Goal: Task Accomplishment & Management: Use online tool/utility

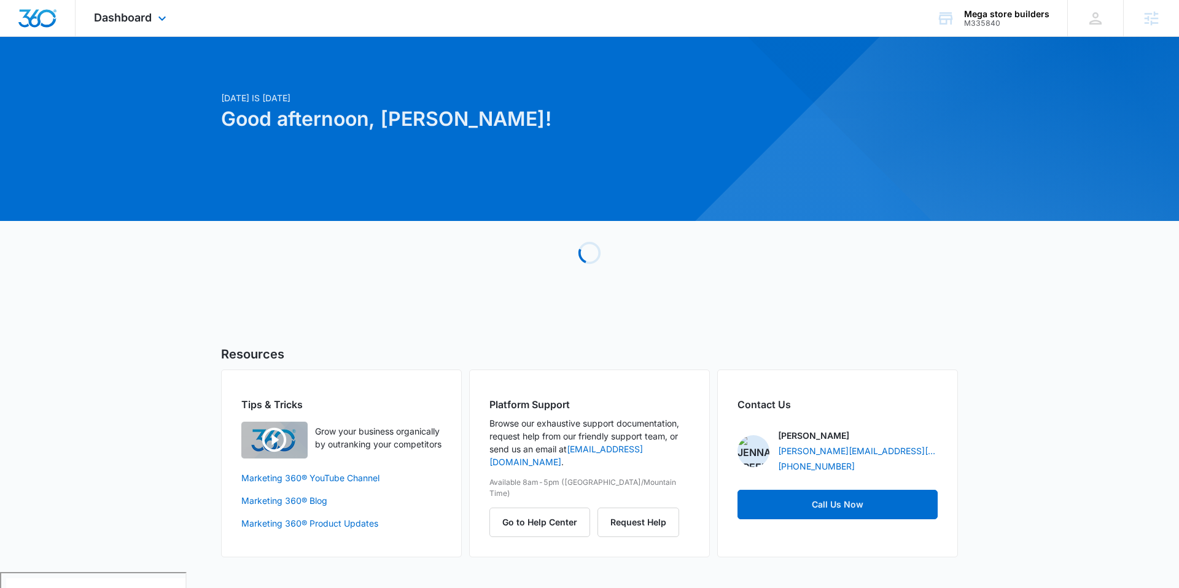
click at [174, 23] on div "Dashboard Apps Reputation Forms CRM Email Social Payments POS Content Ads Intel…" at bounding box center [132, 18] width 112 height 36
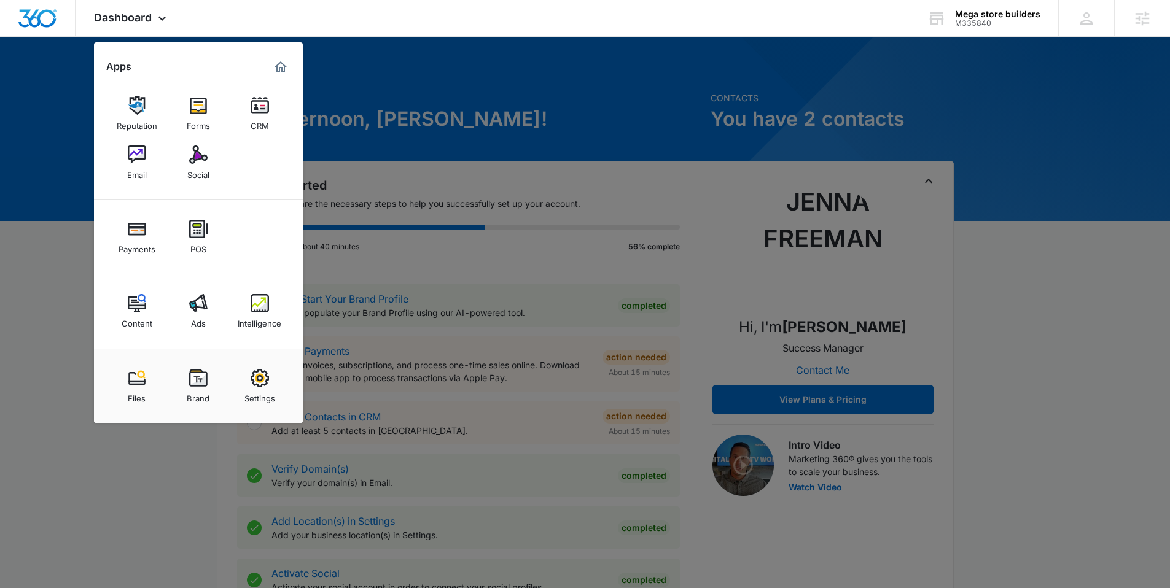
click at [268, 104] on link "CRM" at bounding box center [259, 113] width 47 height 47
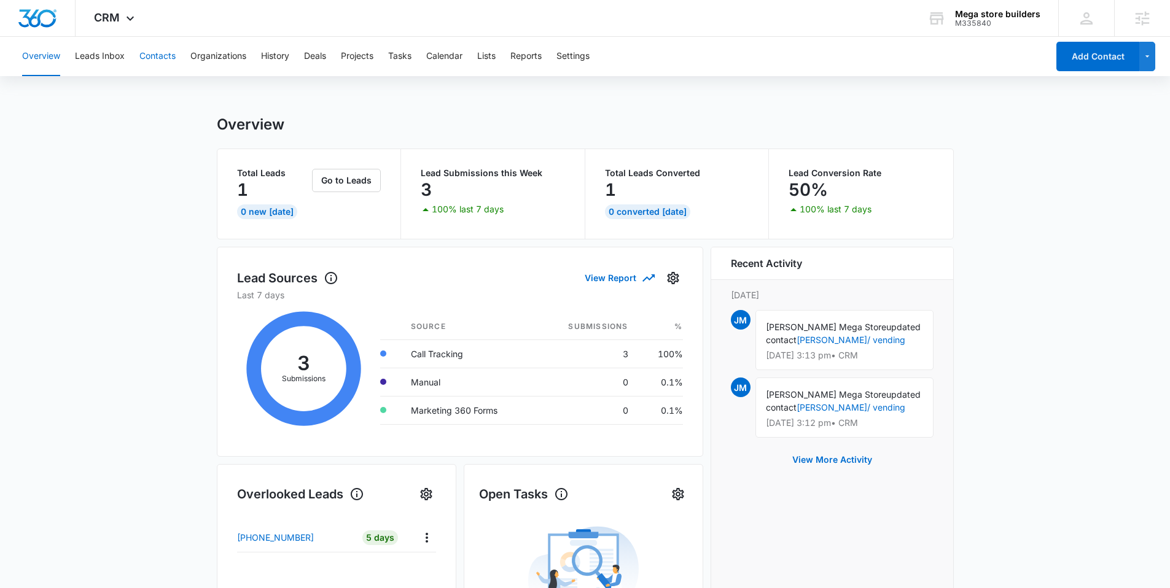
click at [159, 50] on button "Contacts" at bounding box center [157, 56] width 36 height 39
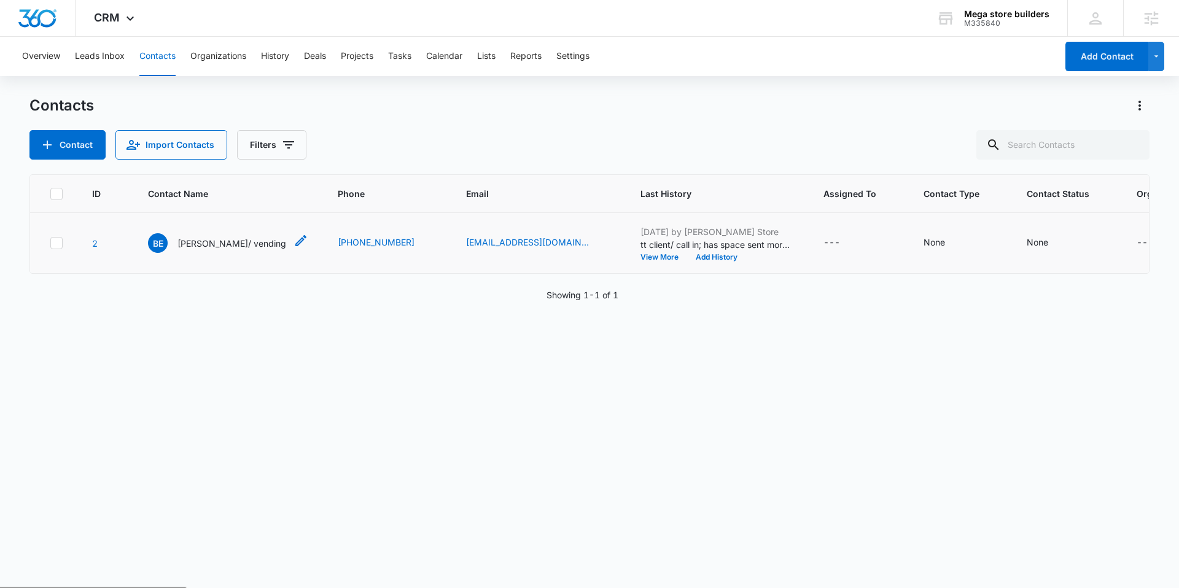
click at [221, 246] on p "bruce edible/ vending" at bounding box center [231, 243] width 109 height 13
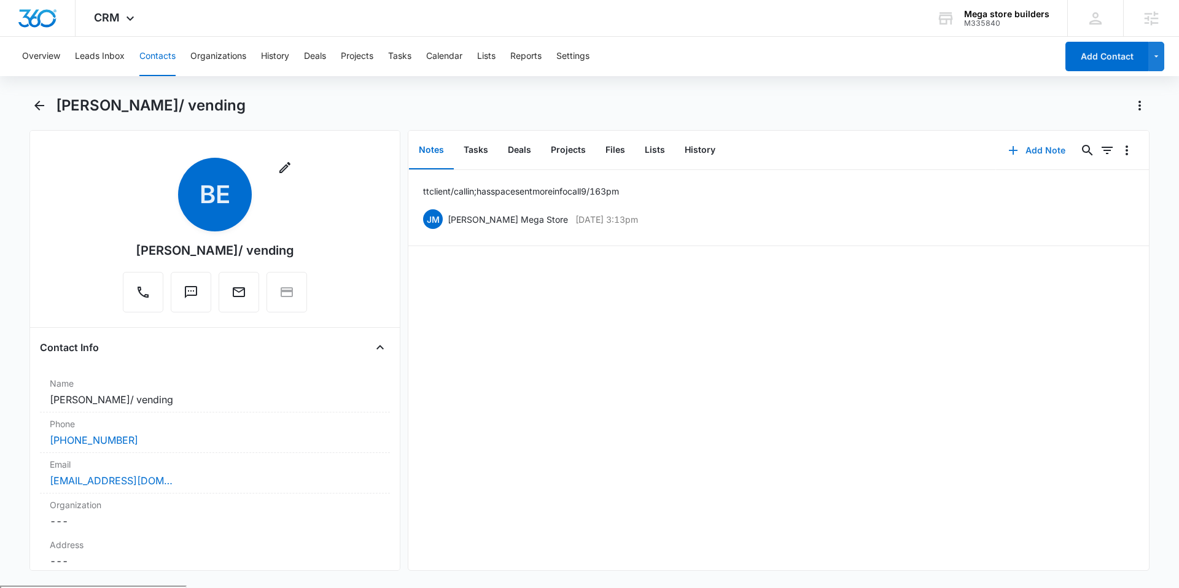
click at [1040, 147] on button "Add Note" at bounding box center [1037, 150] width 82 height 29
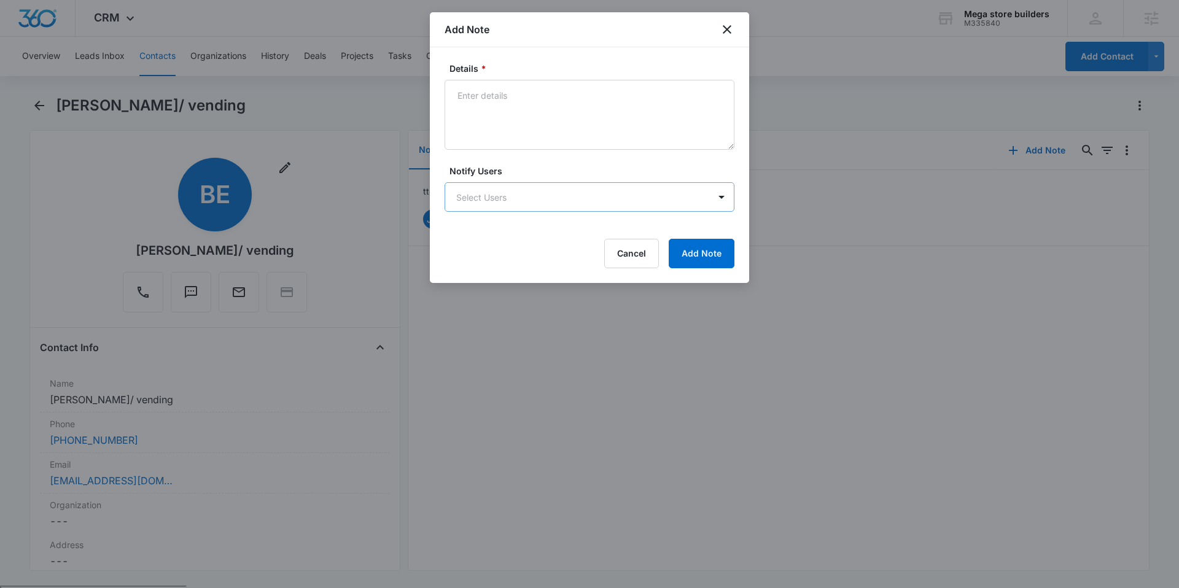
click at [525, 205] on body "CRM Apps Reputation Forms CRM Email Social Payments POS Content Ads Intelligenc…" at bounding box center [589, 341] width 1179 height 683
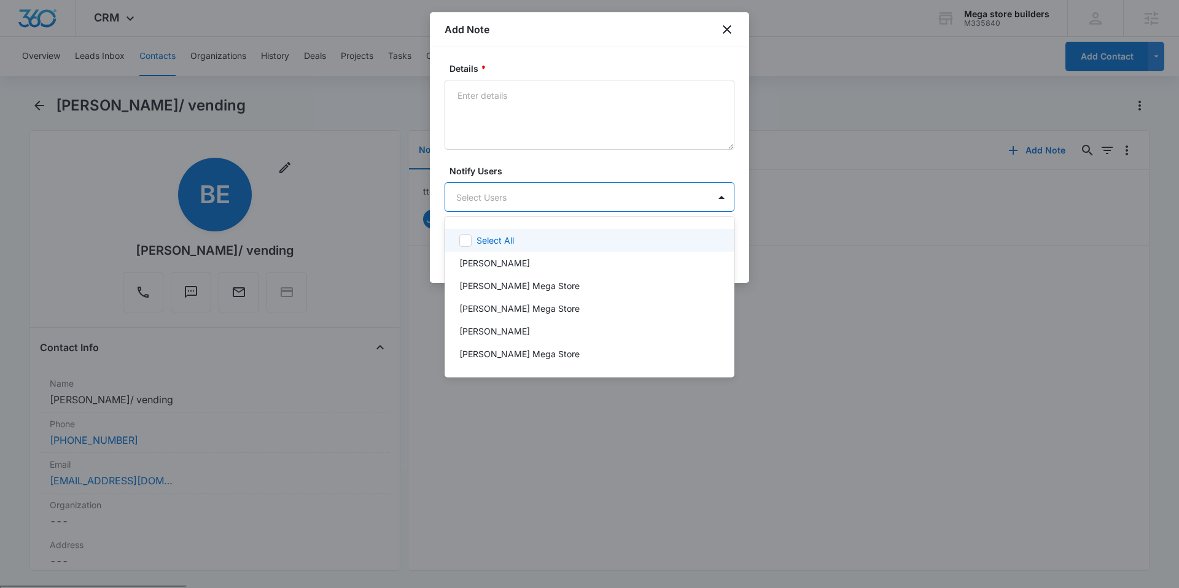
click at [613, 140] on div at bounding box center [589, 294] width 1179 height 588
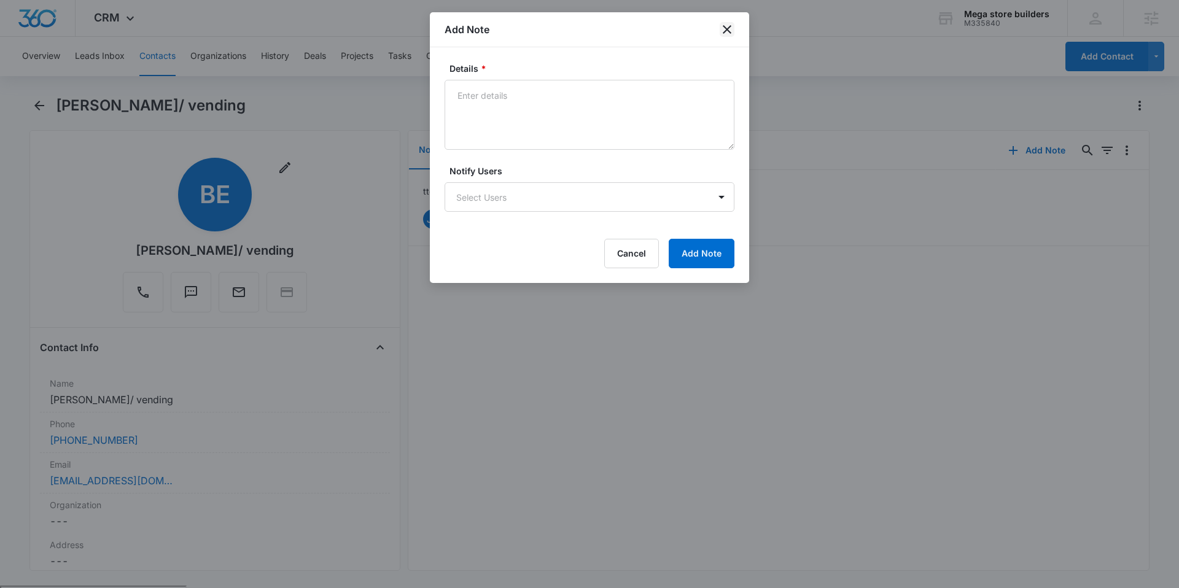
click at [724, 28] on icon "close" at bounding box center [727, 29] width 9 height 9
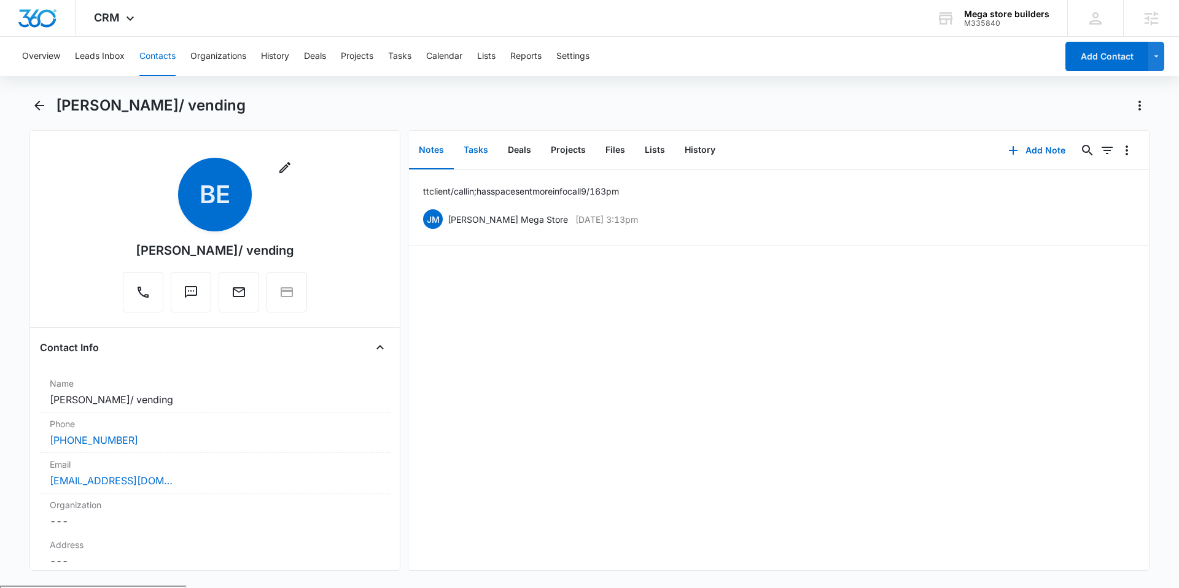
click at [492, 145] on button "Tasks" at bounding box center [476, 150] width 44 height 38
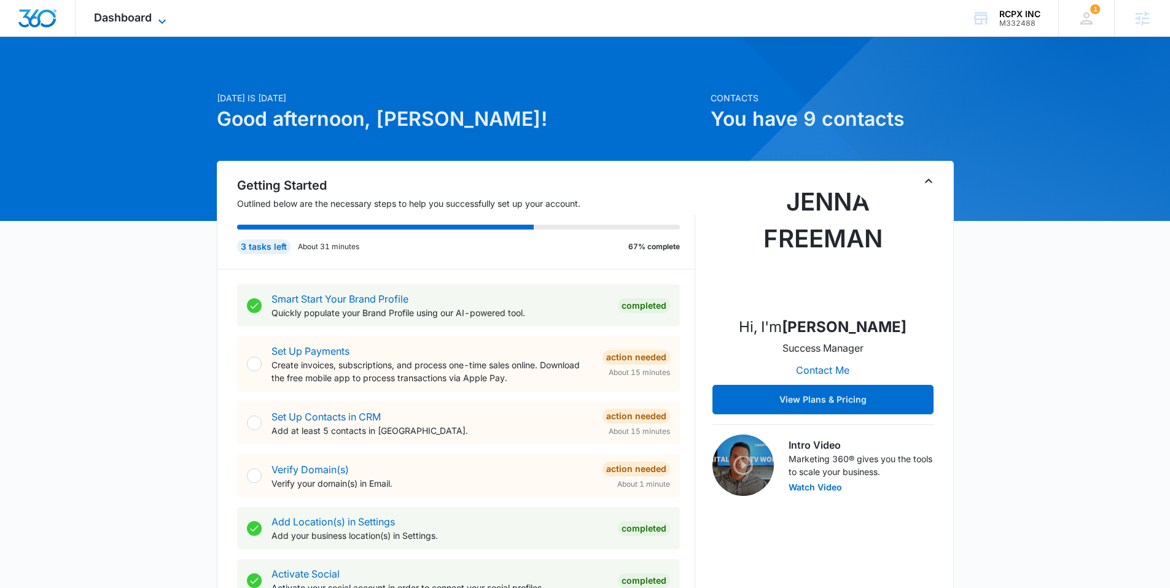
click at [142, 12] on span "Dashboard" at bounding box center [123, 17] width 58 height 13
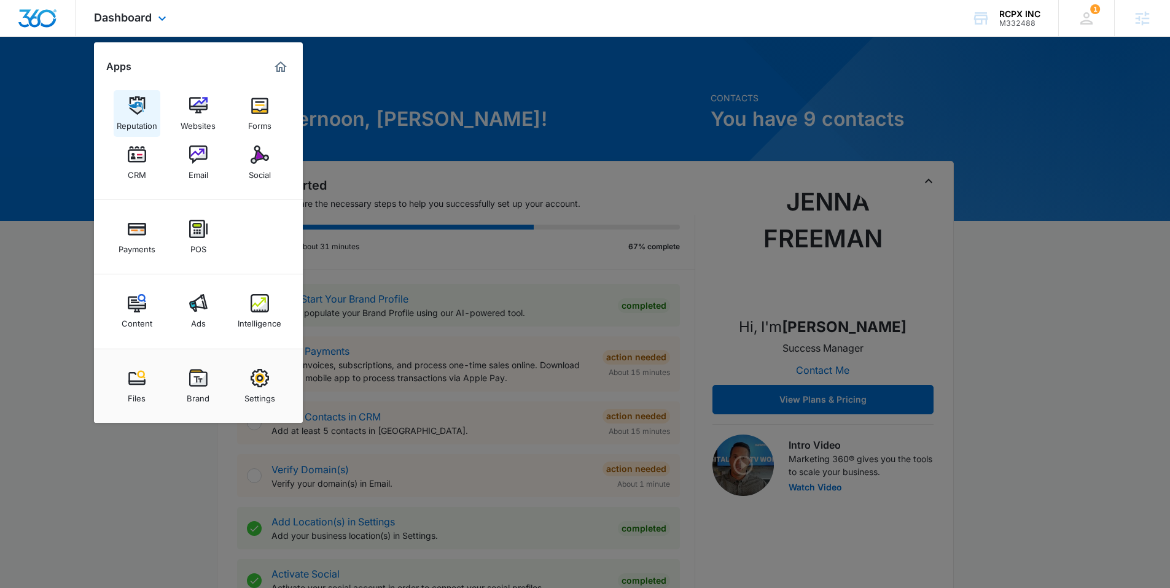
click at [138, 103] on img at bounding box center [137, 105] width 18 height 18
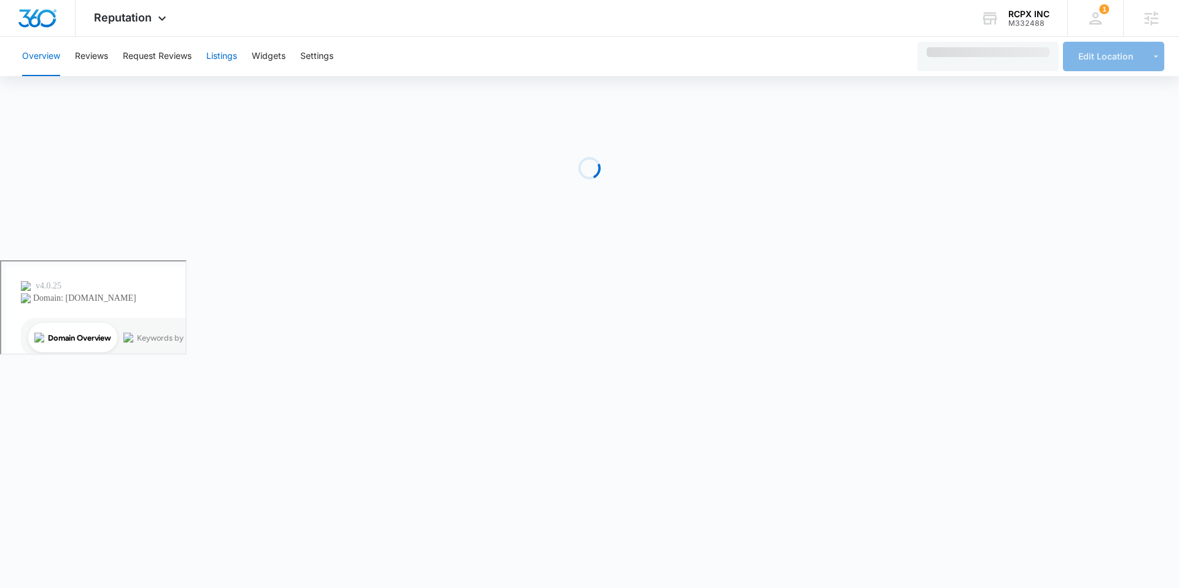
click at [213, 59] on button "Listings" at bounding box center [221, 56] width 31 height 39
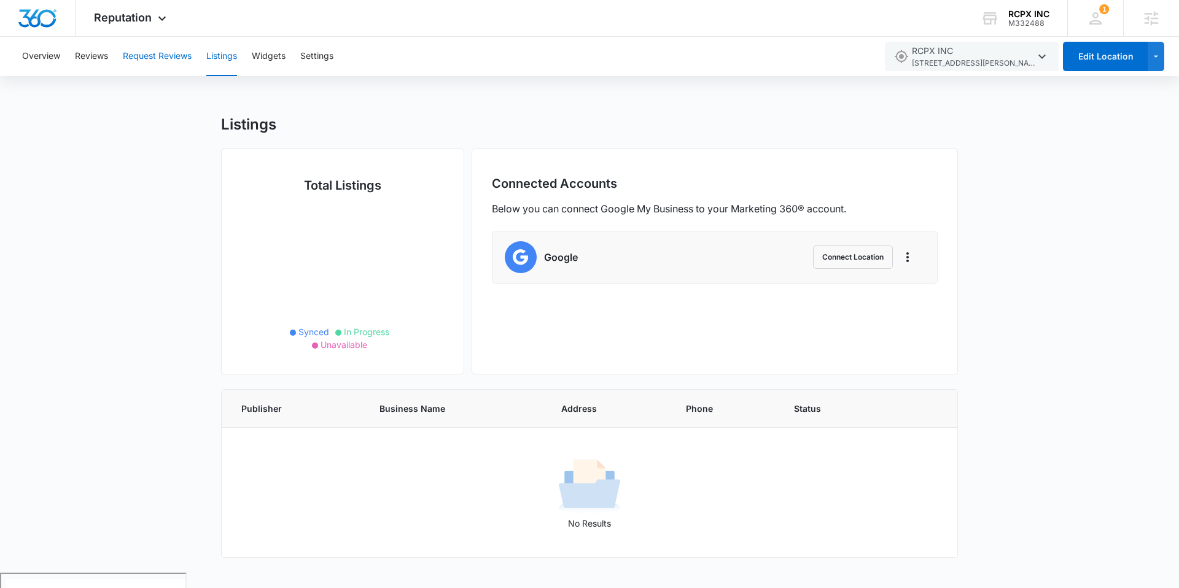
click at [130, 61] on button "Request Reviews" at bounding box center [157, 56] width 69 height 39
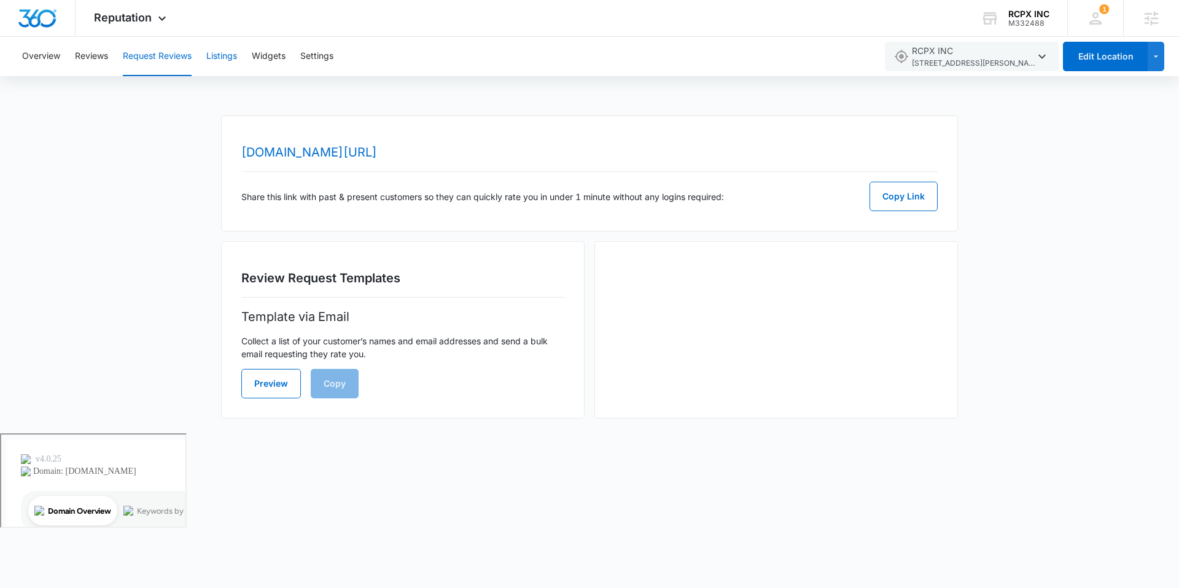
click at [221, 51] on button "Listings" at bounding box center [221, 56] width 31 height 39
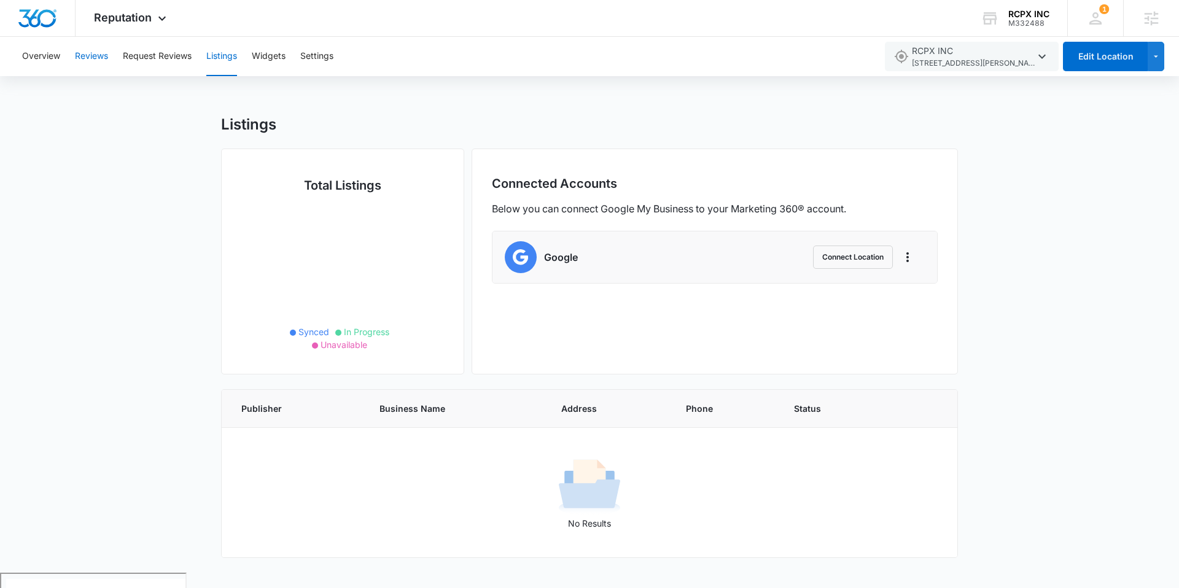
click at [103, 55] on button "Reviews" at bounding box center [91, 56] width 33 height 39
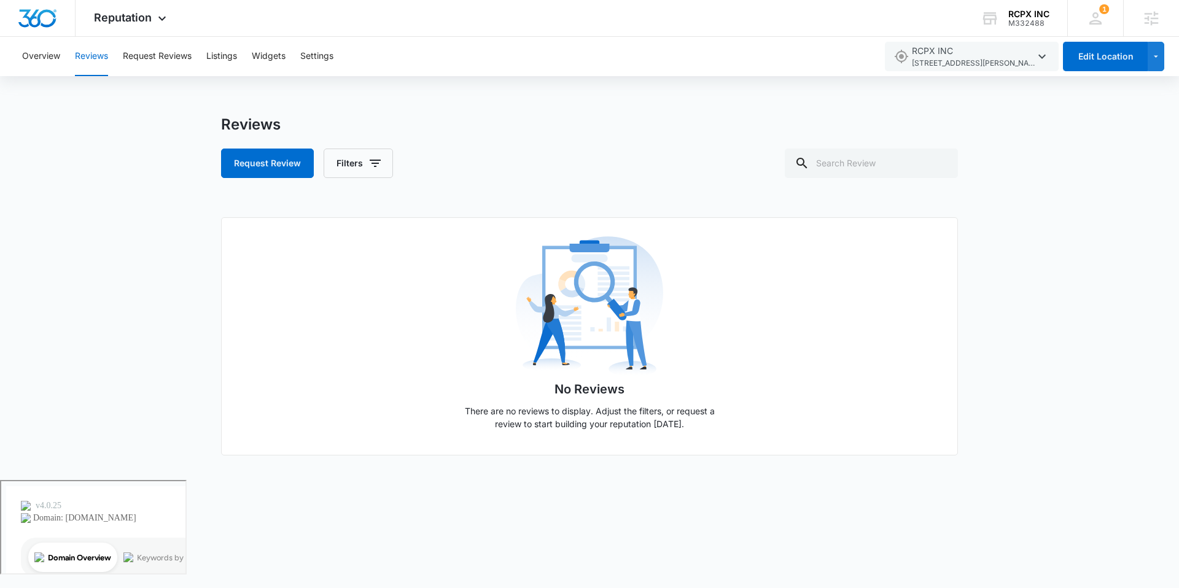
click at [61, 45] on div "Overview Reviews Request Reviews Listings Widgets Settings" at bounding box center [445, 56] width 861 height 39
click at [39, 59] on button "Overview" at bounding box center [41, 56] width 38 height 39
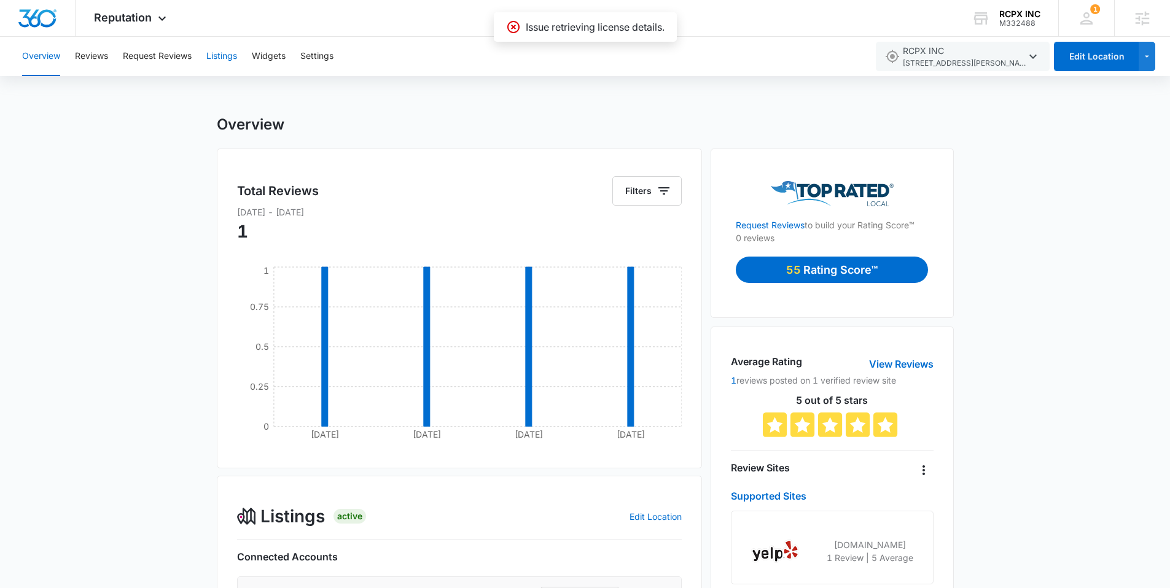
click at [235, 52] on button "Listings" at bounding box center [221, 56] width 31 height 39
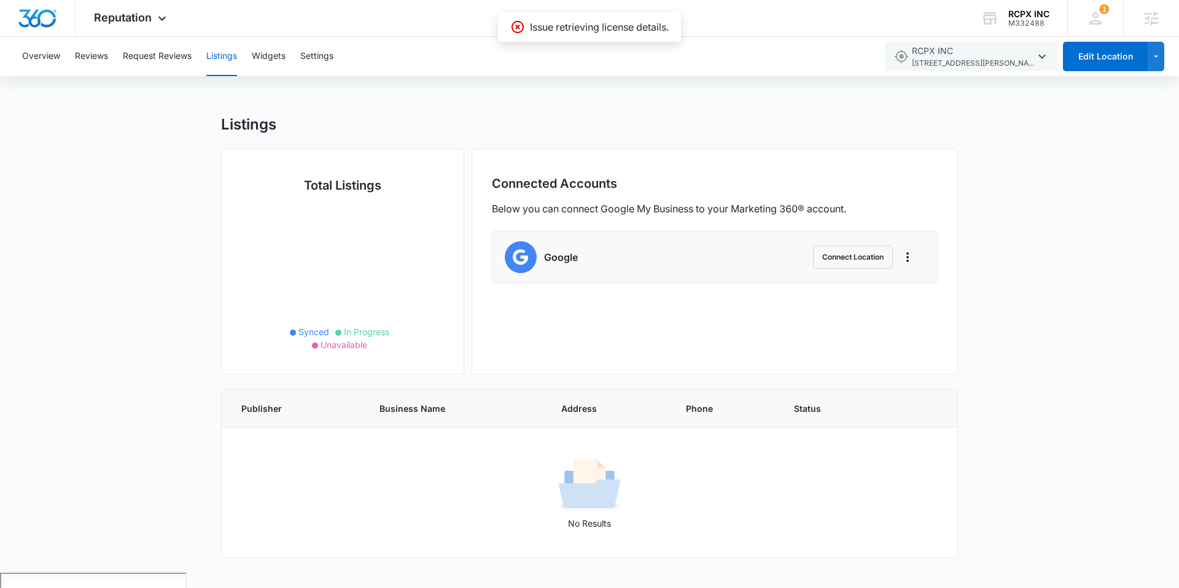
click at [632, 24] on p "Issue retrieving license details." at bounding box center [599, 27] width 139 height 15
drag, startPoint x: 562, startPoint y: 23, endPoint x: 675, endPoint y: 23, distance: 113.0
click at [643, 23] on p "Issue retrieving license details." at bounding box center [599, 27] width 139 height 15
drag, startPoint x: 639, startPoint y: 35, endPoint x: 631, endPoint y: 36, distance: 8.1
click at [639, 35] on div "Issue retrieving license details." at bounding box center [589, 26] width 183 height 29
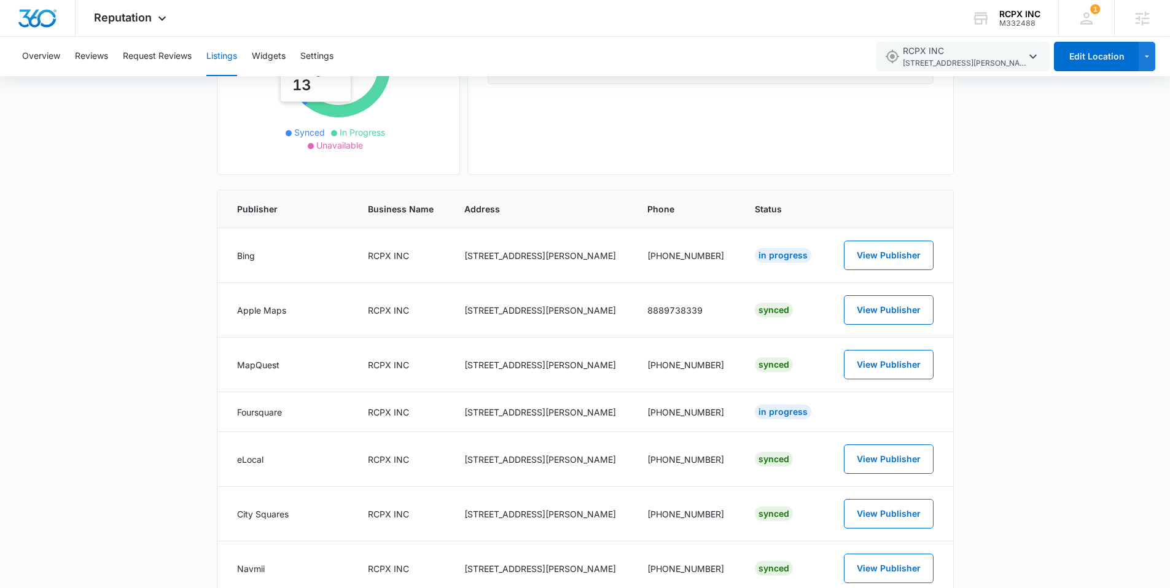
scroll to position [206, 0]
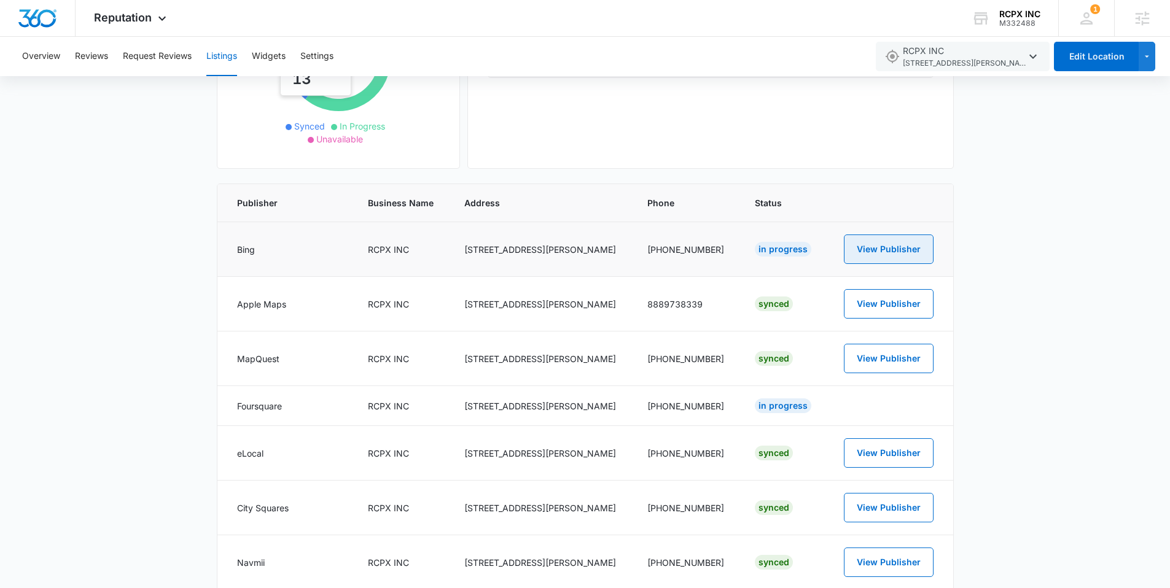
click at [876, 244] on button "View Publisher" at bounding box center [889, 249] width 90 height 29
